Goal: Task Accomplishment & Management: Manage account settings

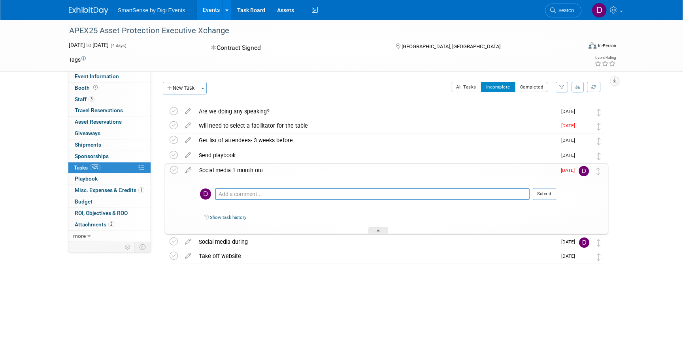
click at [536, 87] on button "Completed" at bounding box center [532, 87] width 34 height 10
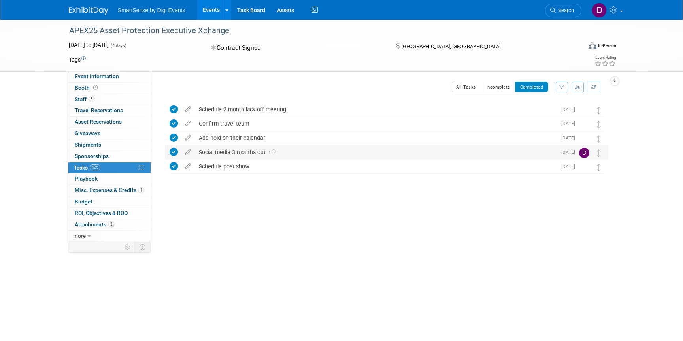
click at [297, 151] on div "Social media 3 months out 1" at bounding box center [376, 152] width 362 height 13
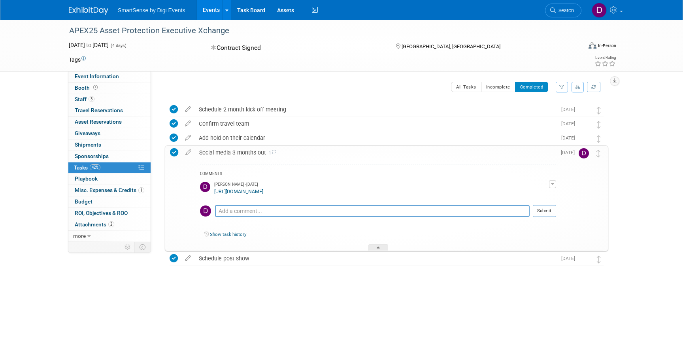
click at [263, 193] on link "[URL][DOMAIN_NAME]" at bounding box center [238, 192] width 49 height 6
click at [85, 95] on link "3 Staff 3" at bounding box center [109, 99] width 82 height 11
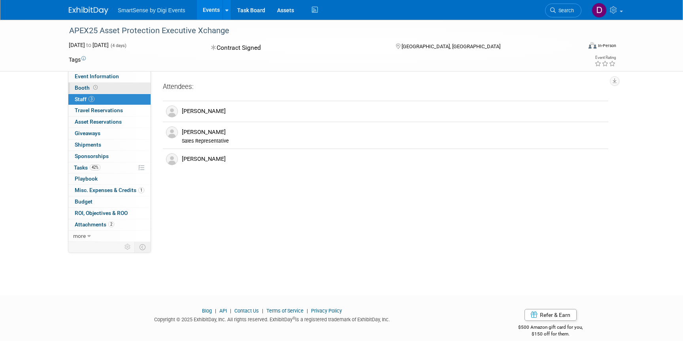
click at [99, 89] on link "Booth" at bounding box center [109, 88] width 82 height 11
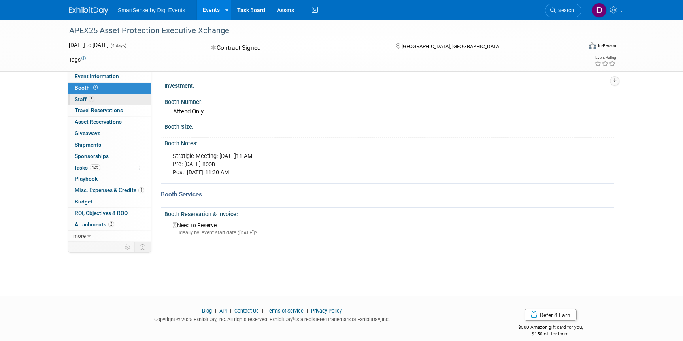
click at [89, 95] on link "3 Staff 3" at bounding box center [109, 99] width 82 height 11
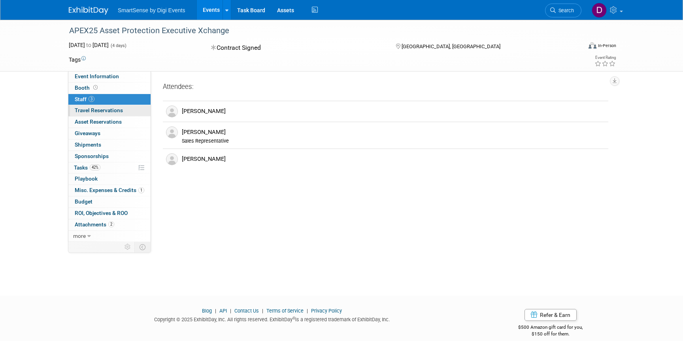
click at [114, 110] on span "Travel Reservations 0" at bounding box center [99, 110] width 48 height 6
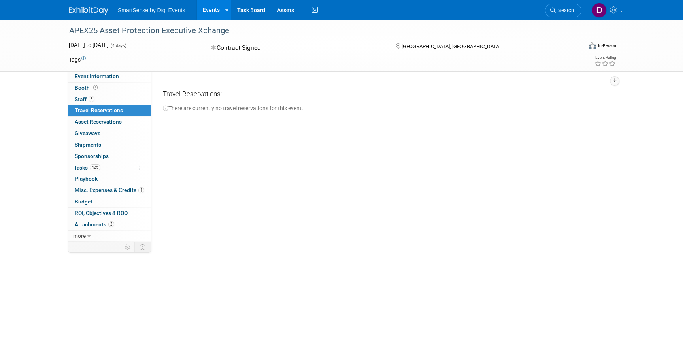
click at [96, 94] on div "Booth Booth" at bounding box center [109, 88] width 82 height 11
click at [86, 88] on span "Booth" at bounding box center [87, 88] width 25 height 6
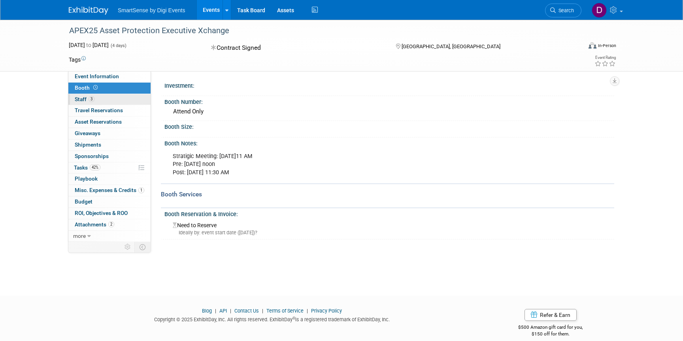
click at [84, 98] on span "Staff 3" at bounding box center [85, 99] width 20 height 6
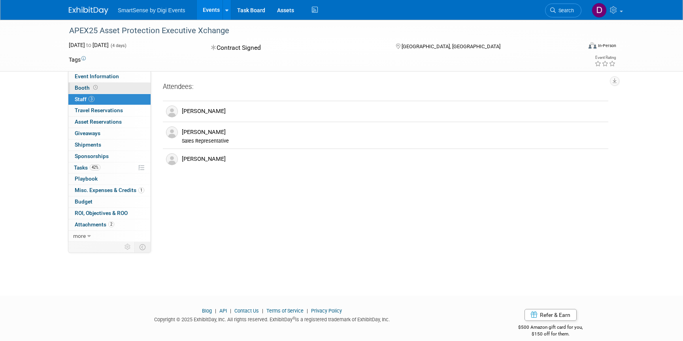
click at [85, 85] on span "Booth" at bounding box center [87, 88] width 25 height 6
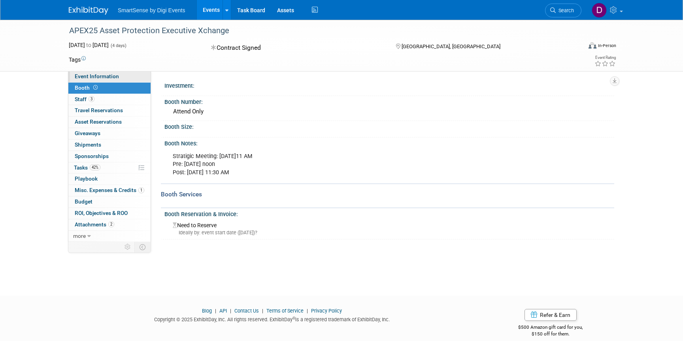
click at [87, 76] on span "Event Information" at bounding box center [97, 76] width 44 height 6
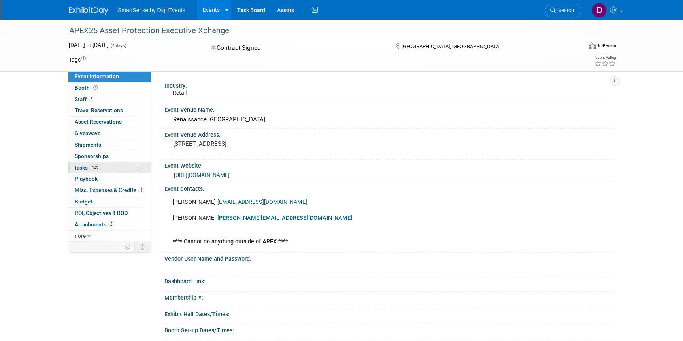
click at [82, 165] on span "Tasks 42%" at bounding box center [87, 168] width 27 height 6
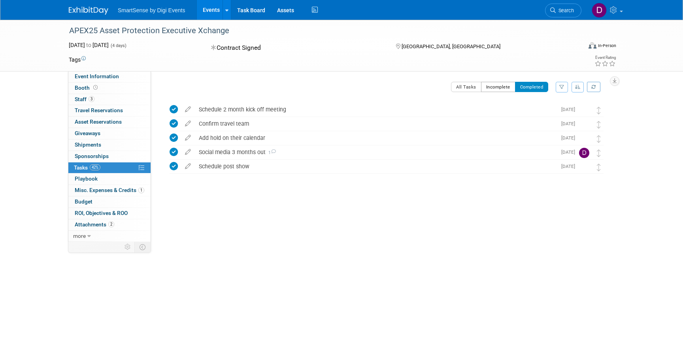
click at [497, 88] on button "Incomplete" at bounding box center [498, 87] width 34 height 10
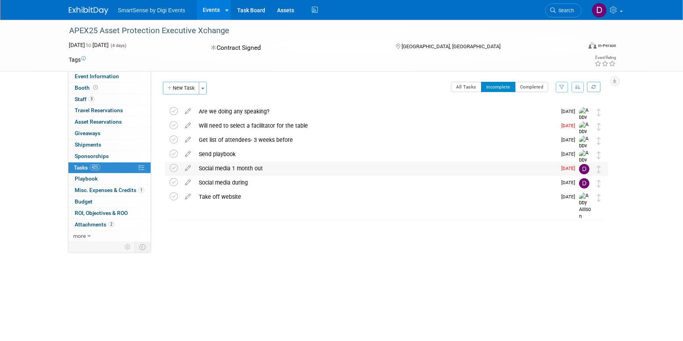
click at [255, 168] on div "Social media 1 month out" at bounding box center [376, 168] width 362 height 13
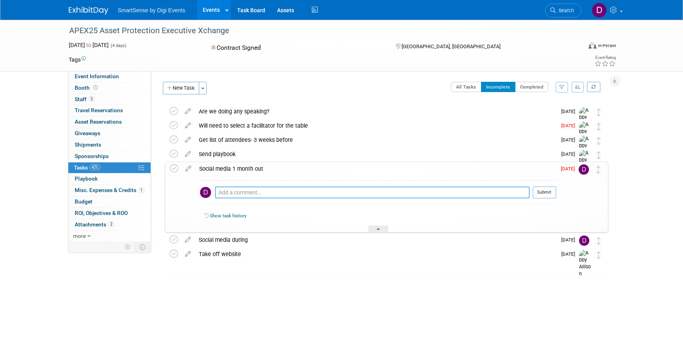
click at [256, 193] on textarea at bounding box center [372, 193] width 315 height 12
paste textarea "[URL][DOMAIN_NAME]"
type textarea "[URL][DOMAIN_NAME]"
click at [547, 193] on button "Submit" at bounding box center [544, 193] width 23 height 12
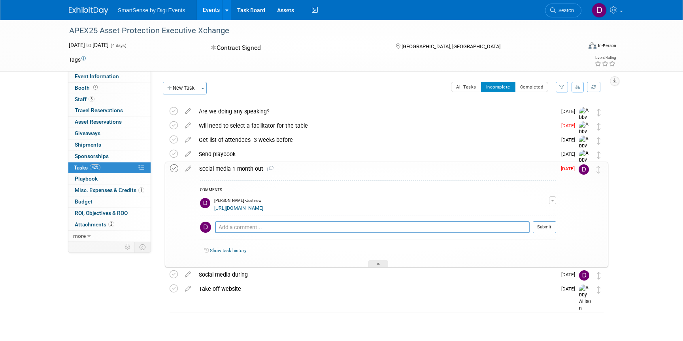
click at [173, 170] on icon at bounding box center [174, 169] width 8 height 8
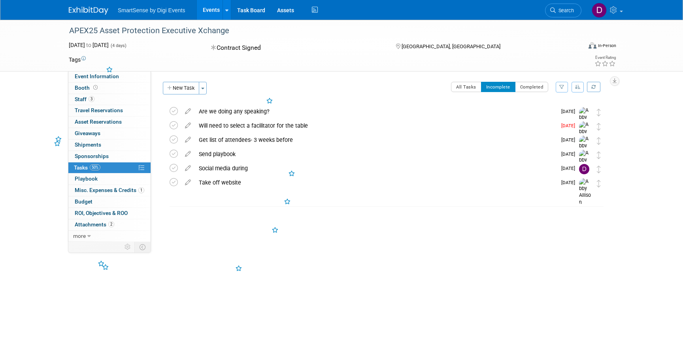
click at [213, 248] on div "APEX25 Asset Protection Executive Xchange [DATE] to [DATE] (4 days) [DATE] to […" at bounding box center [341, 151] width 683 height 262
